Goal: Ask a question: Seek information or help from site administrators or community

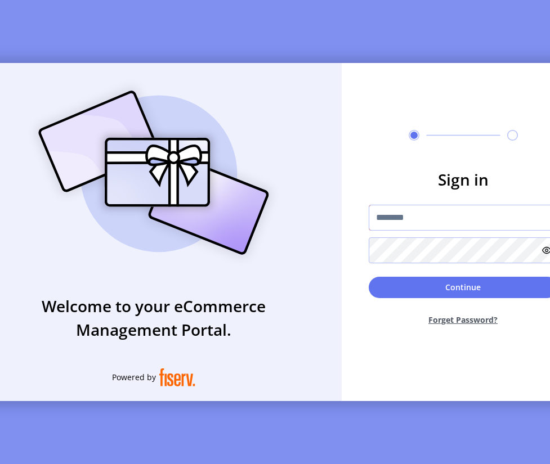
type input "**********"
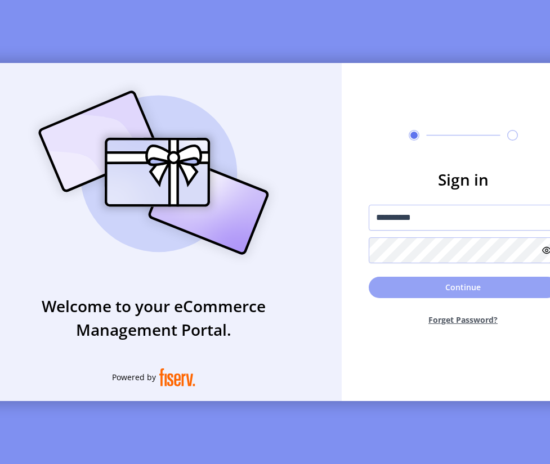
click at [449, 293] on button "Continue" at bounding box center [463, 287] width 189 height 21
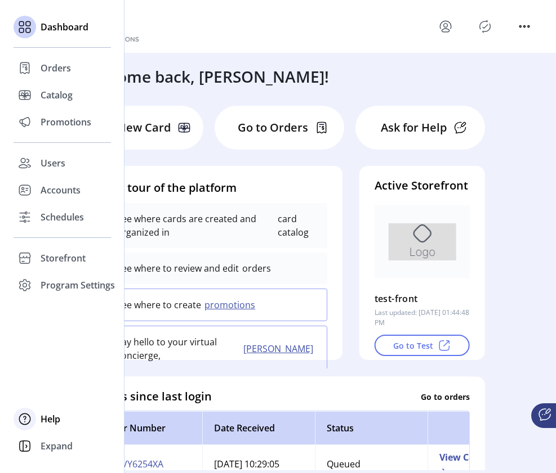
click at [36, 417] on div "Help" at bounding box center [62, 419] width 97 height 27
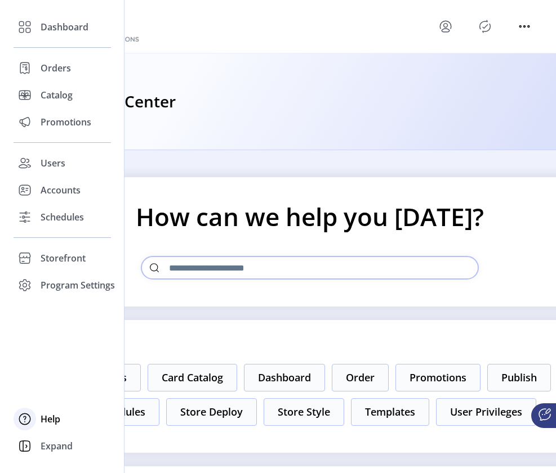
click at [55, 420] on span "Help" at bounding box center [51, 420] width 20 height 14
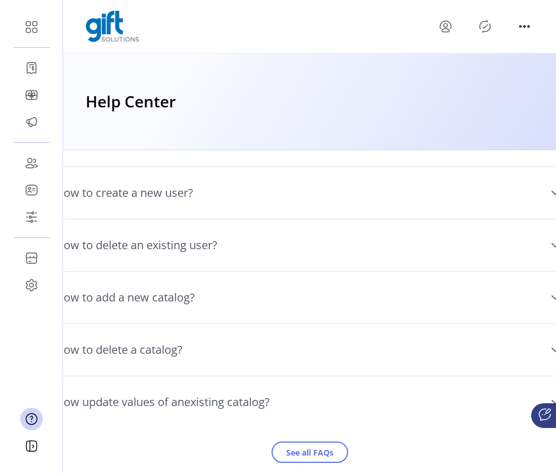
scroll to position [949, 0]
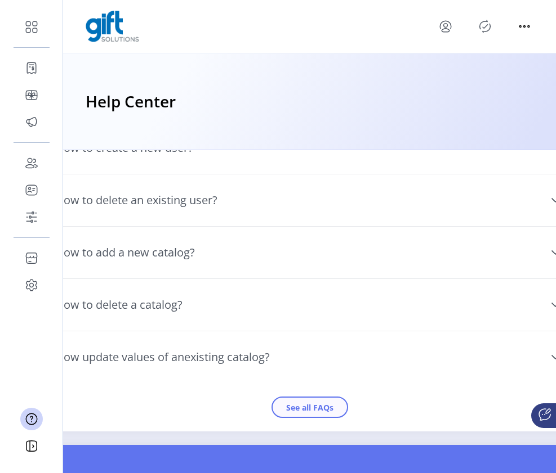
click at [286, 418] on button "See all FAQs" at bounding box center [309, 407] width 77 height 21
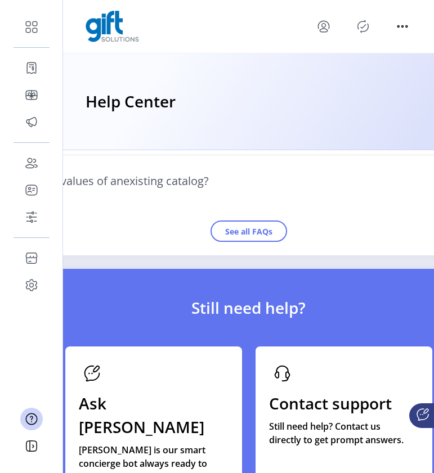
scroll to position [1136, 0]
